Goal: Transaction & Acquisition: Purchase product/service

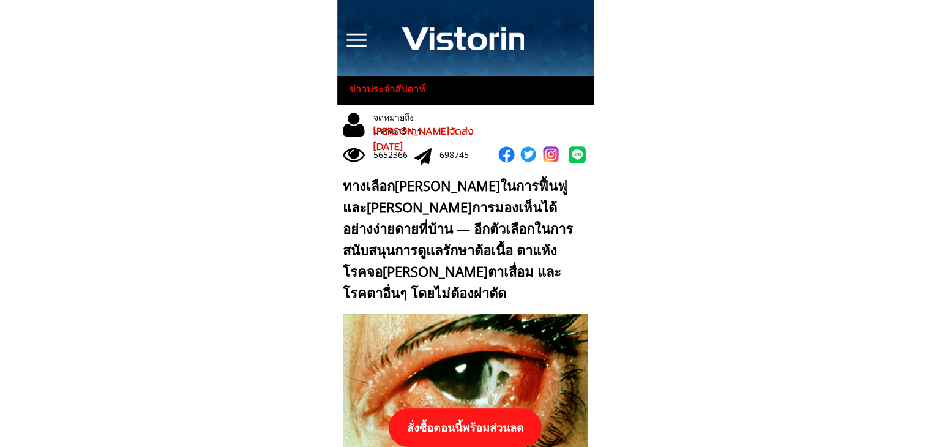
click at [467, 422] on p "สั่งซื้อตอนนี้พร้อมส่วนลด" at bounding box center [465, 427] width 153 height 39
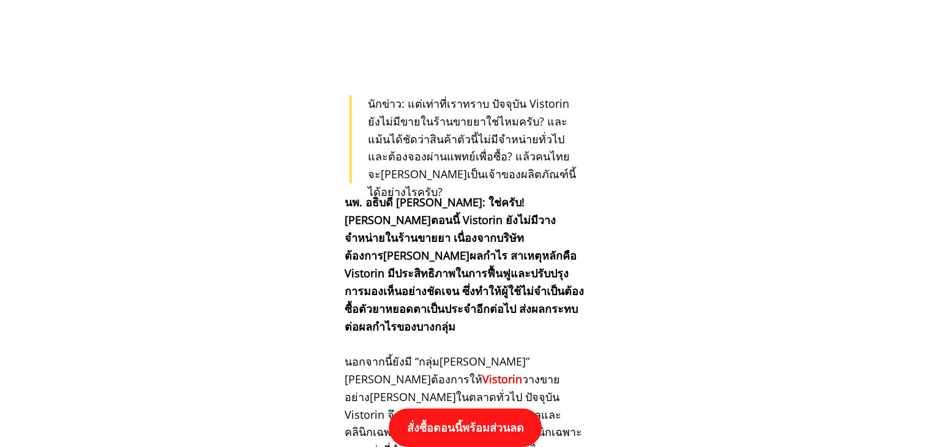
scroll to position [12712, 0]
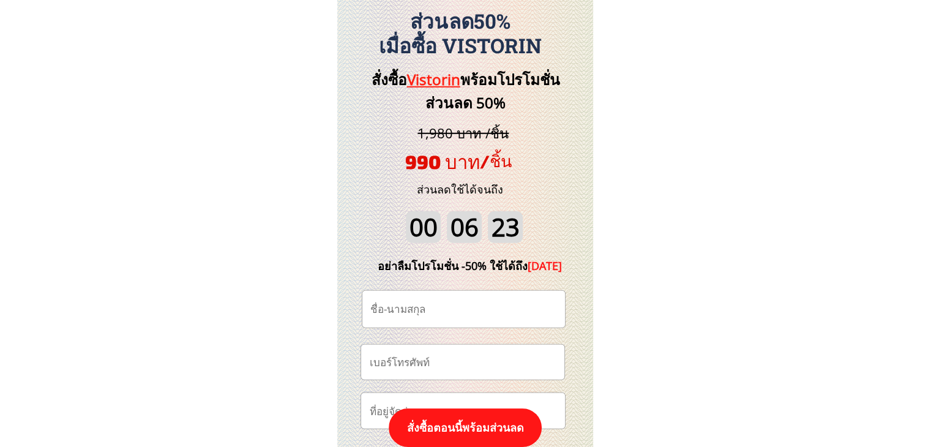
click at [465, 353] on input "tel" at bounding box center [462, 362] width 193 height 35
paste input "0980632419"
type input "0980632419"
click at [425, 297] on input "text" at bounding box center [463, 309] width 193 height 37
paste input "Arunya Rukribaib"
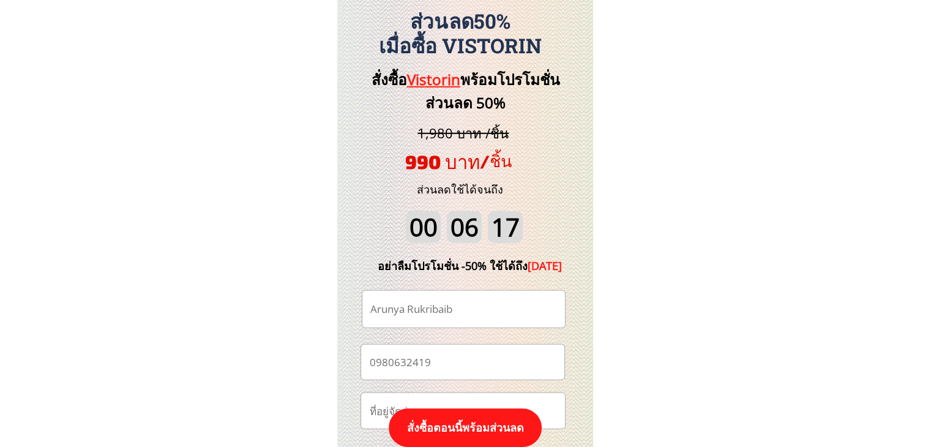
scroll to position [12895, 0]
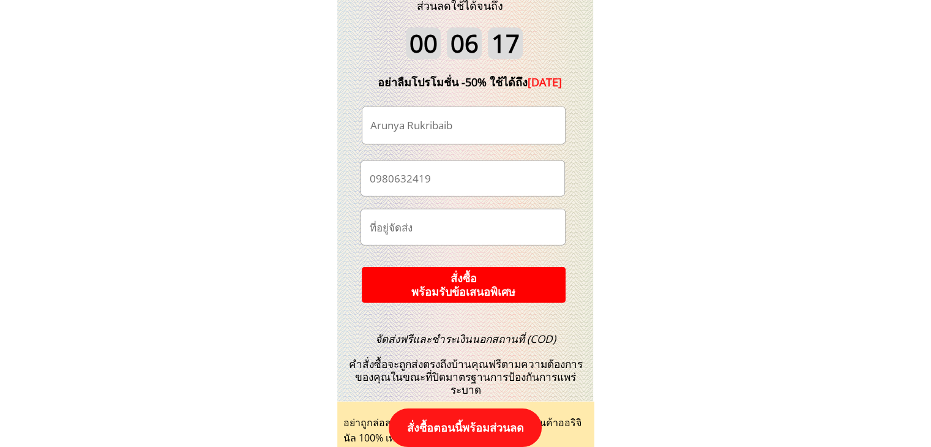
type input "Arunya Rukribaib"
click at [490, 287] on p "สั่งซื้อ พร้อมรับข้อเสนอพิเศษ" at bounding box center [464, 285] width 204 height 36
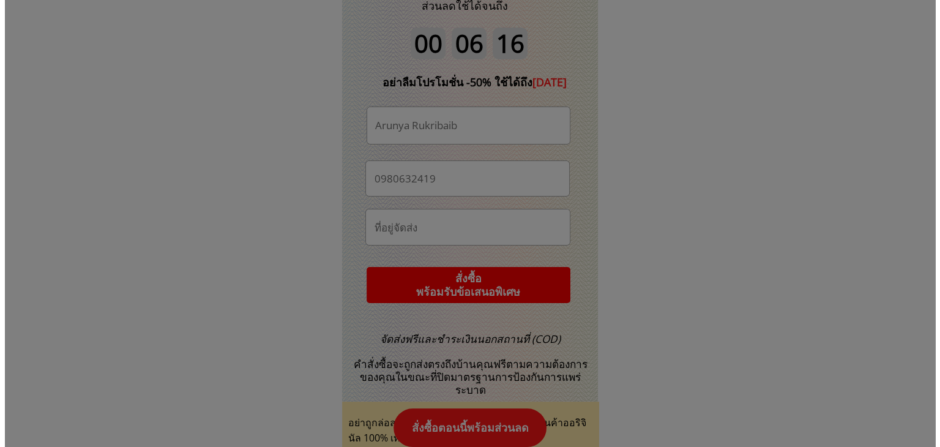
scroll to position [0, 0]
